Goal: Find specific page/section: Find specific page/section

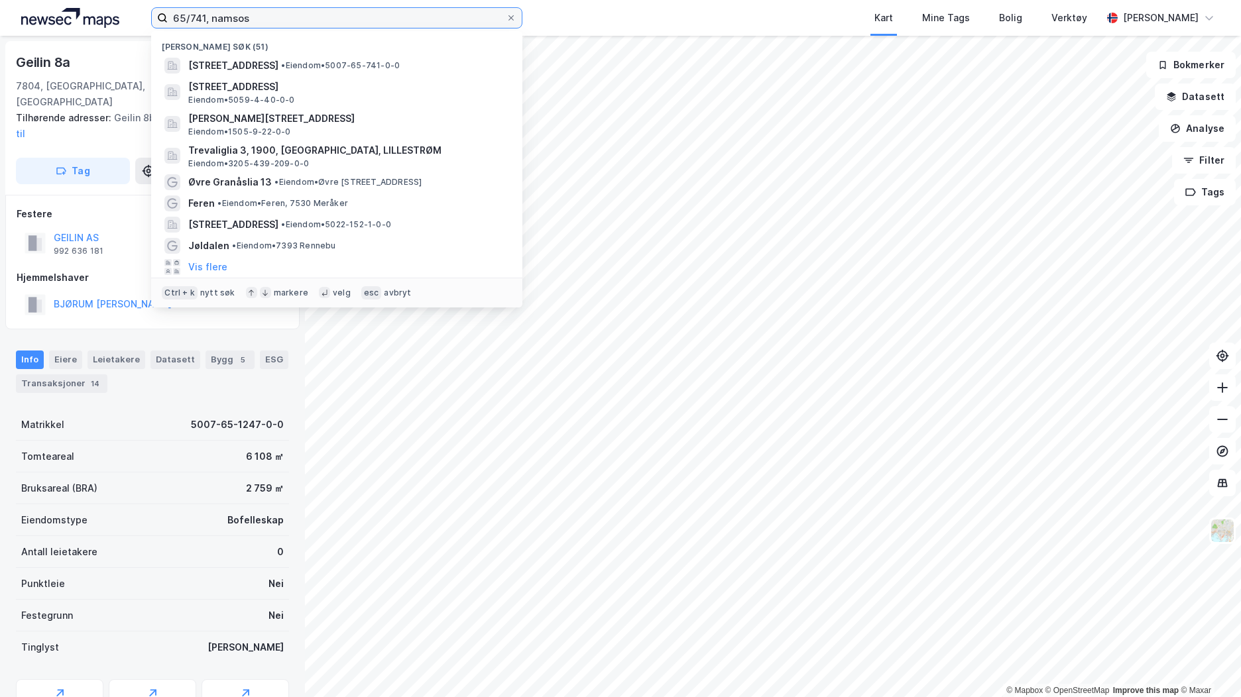
click at [205, 17] on input "65/741, namsos" at bounding box center [337, 18] width 338 height 20
drag, startPoint x: 205, startPoint y: 17, endPoint x: 152, endPoint y: 16, distance: 52.4
click at [152, 16] on label "65/741, namsos" at bounding box center [336, 17] width 371 height 21
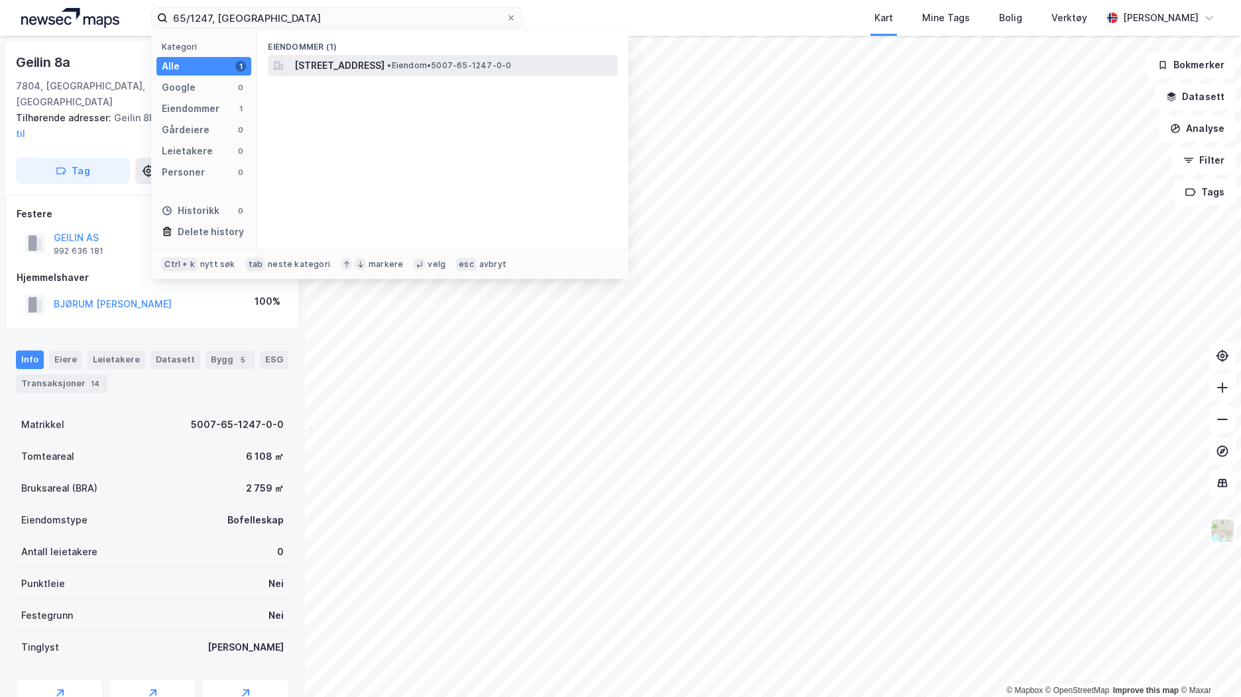
click at [384, 64] on span "[STREET_ADDRESS]" at bounding box center [339, 66] width 90 height 16
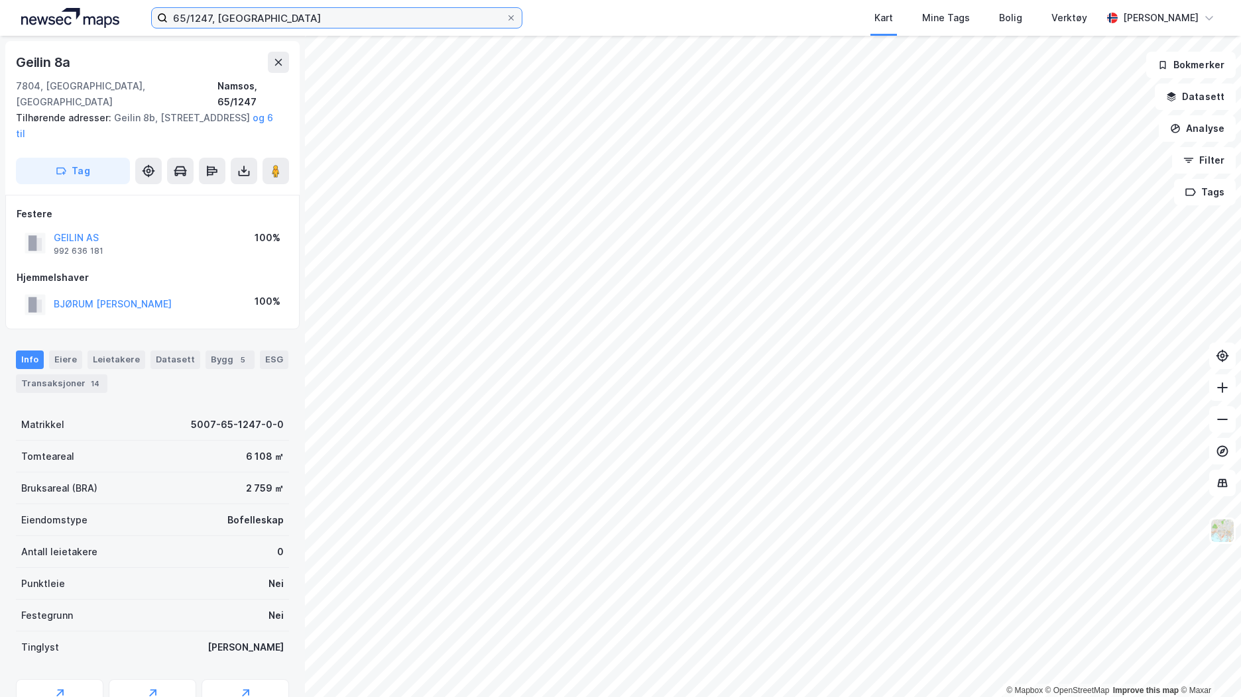
click at [211, 20] on input "65/1247, [GEOGRAPHIC_DATA]" at bounding box center [337, 18] width 338 height 20
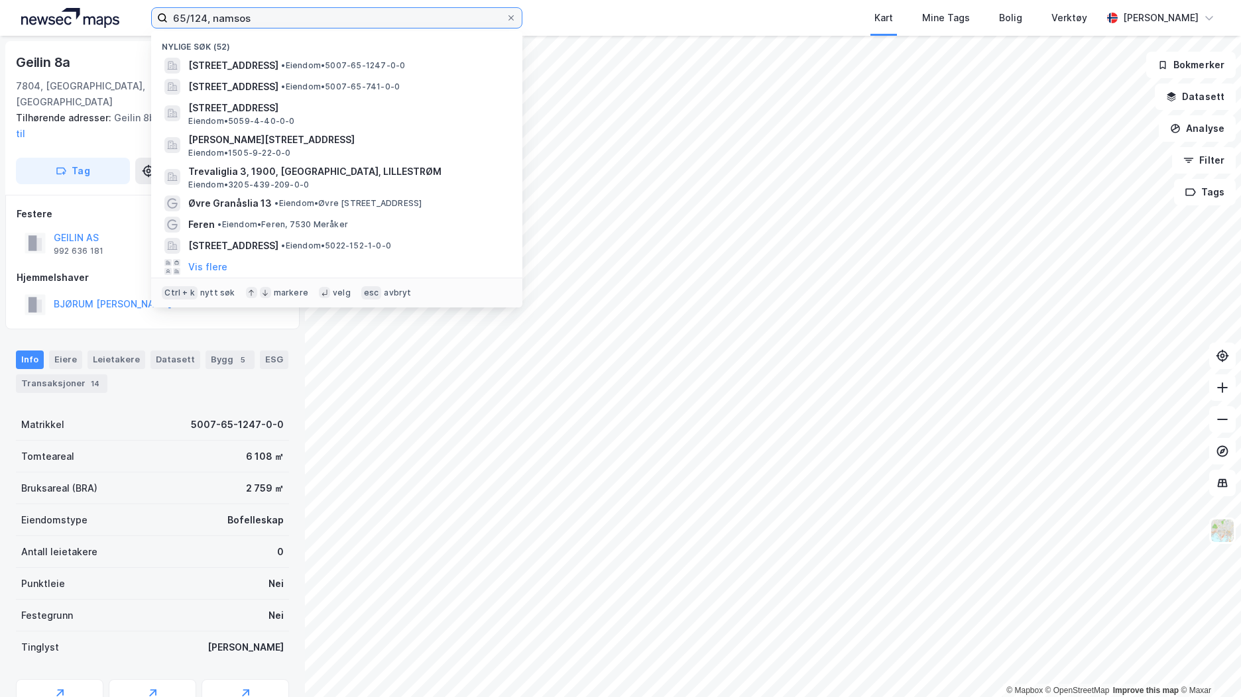
drag, startPoint x: 205, startPoint y: 18, endPoint x: 164, endPoint y: 17, distance: 41.8
click at [164, 17] on label "65/124, namsos" at bounding box center [336, 17] width 371 height 21
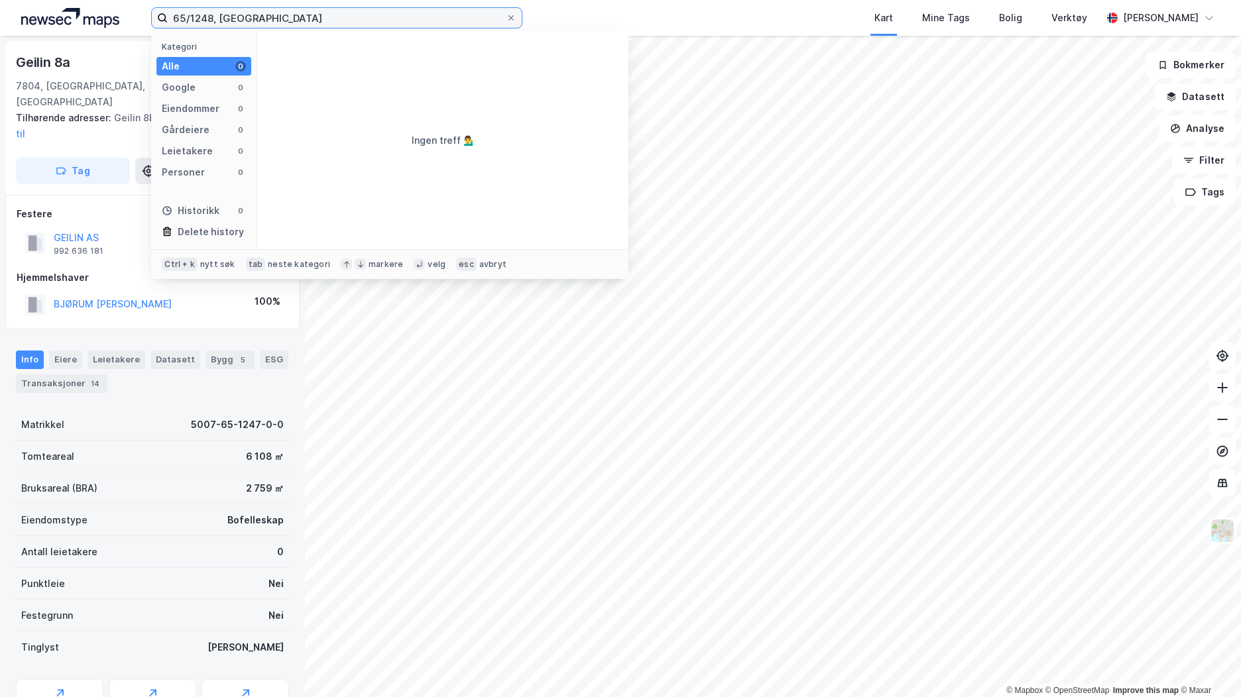
click at [292, 17] on input "65/1248, [GEOGRAPHIC_DATA]" at bounding box center [337, 18] width 338 height 20
click at [213, 19] on input "65/1248, [GEOGRAPHIC_DATA]" at bounding box center [337, 18] width 338 height 20
type input "65/1247, [GEOGRAPHIC_DATA]"
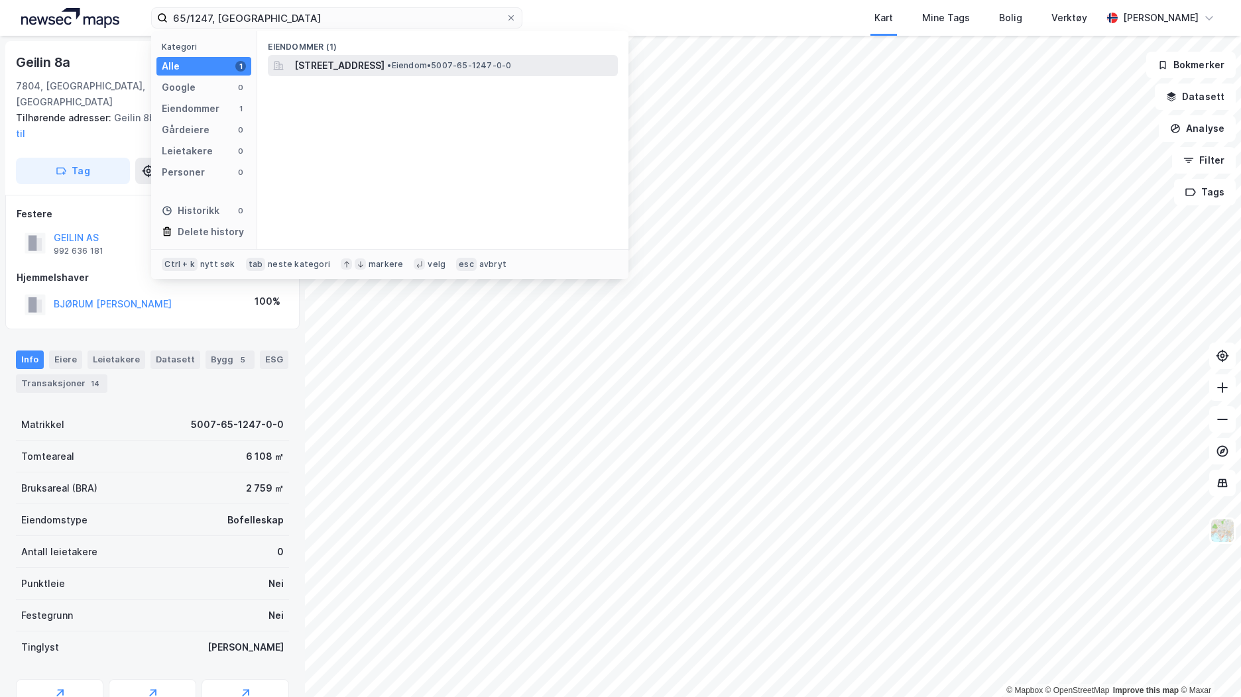
click at [384, 69] on span "[STREET_ADDRESS]" at bounding box center [339, 66] width 90 height 16
